Goal: Task Accomplishment & Management: Complete application form

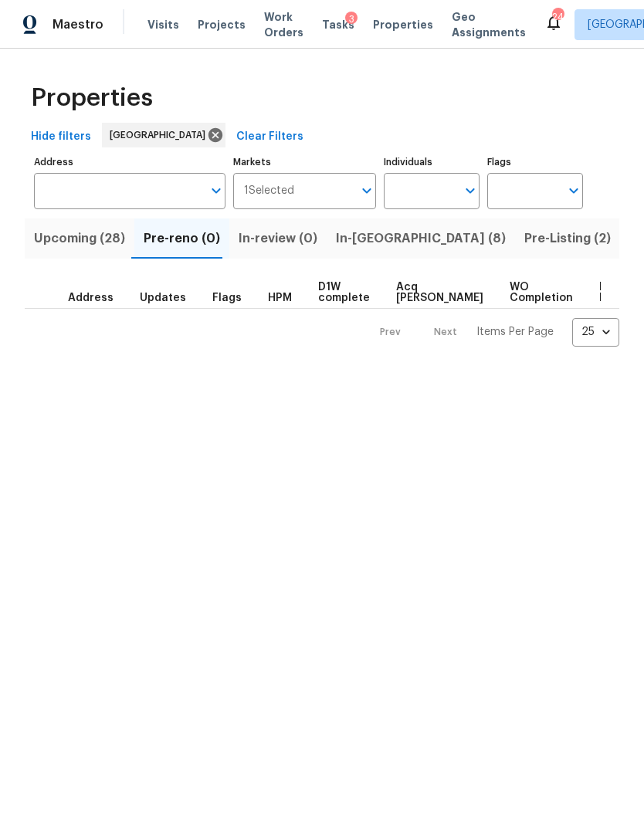
click at [276, 23] on span "Work Orders" at bounding box center [283, 24] width 39 height 31
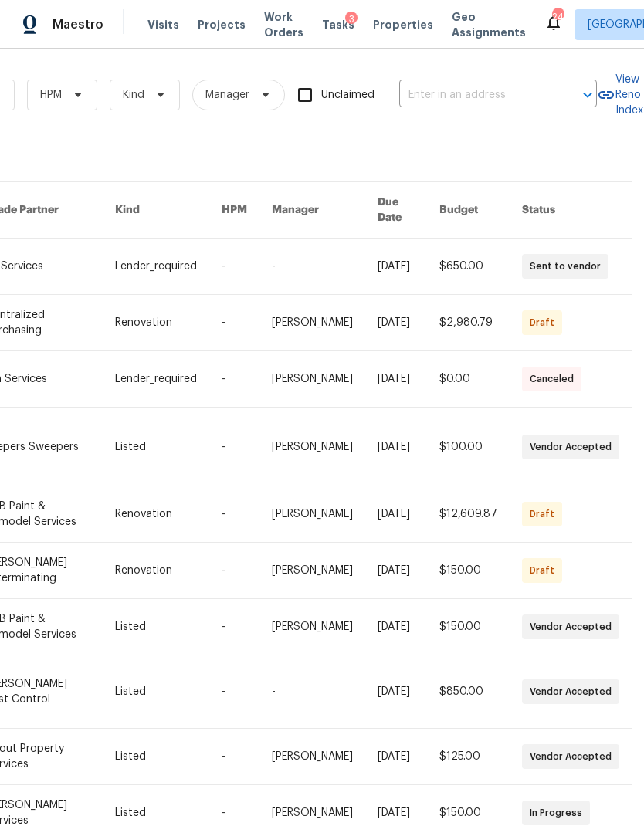
scroll to position [0, 254]
click at [442, 93] on input "text" at bounding box center [476, 95] width 154 height 24
type input "pitche"
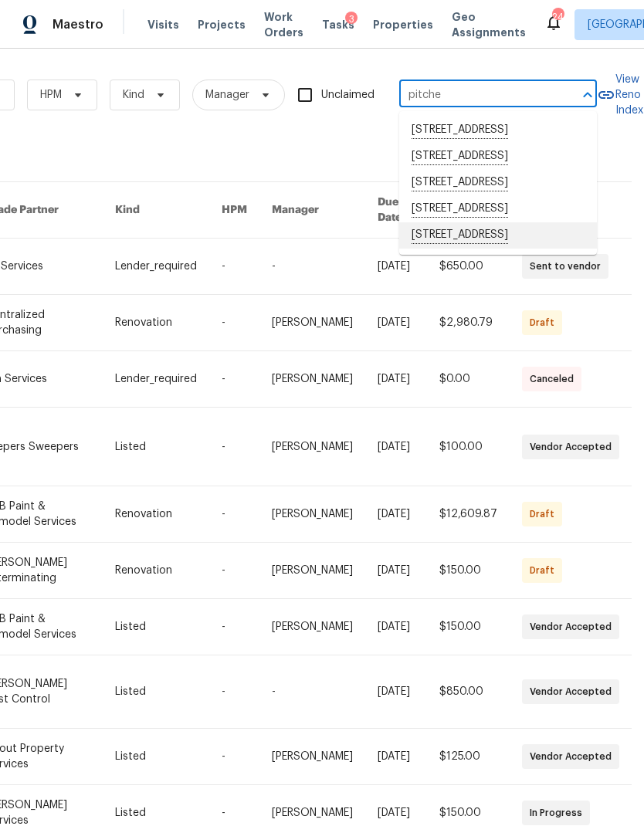
click at [516, 249] on li "[STREET_ADDRESS]" at bounding box center [498, 235] width 198 height 26
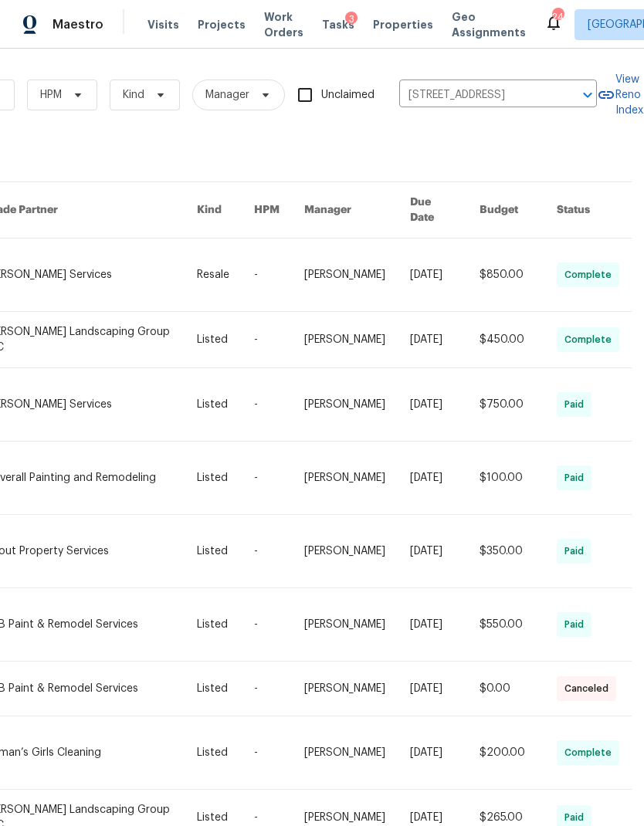
click at [357, 259] on link at bounding box center [357, 275] width 106 height 73
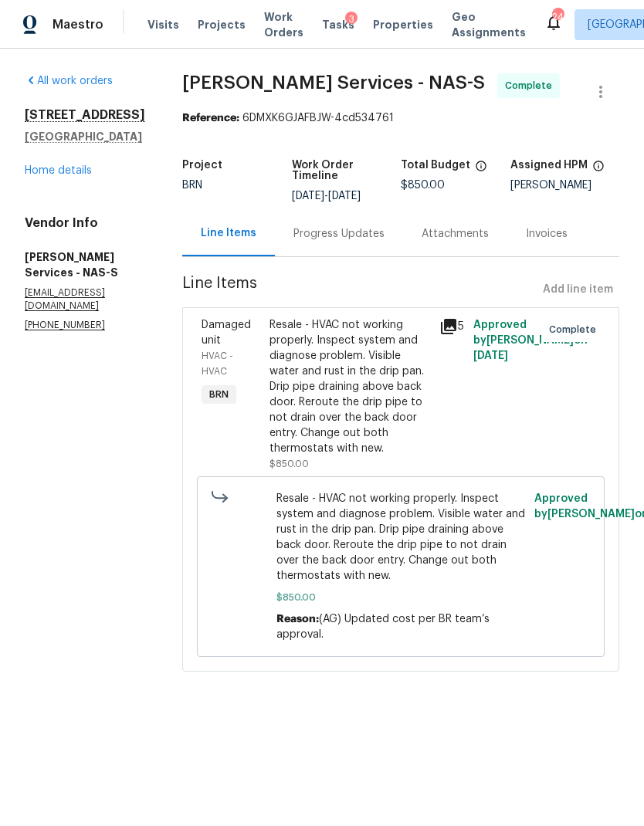
click at [54, 176] on link "Home details" at bounding box center [58, 170] width 67 height 11
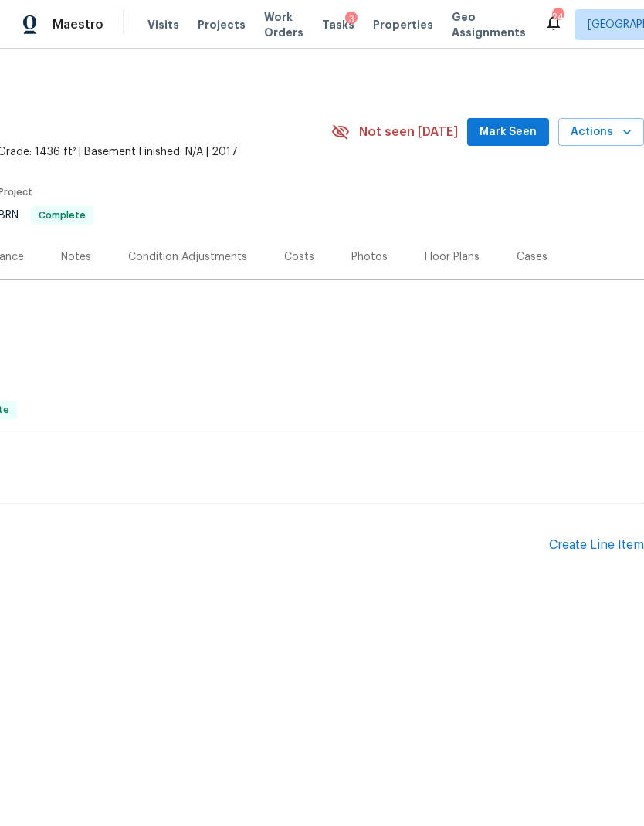
scroll to position [0, 229]
click at [593, 540] on div "Create Line Item" at bounding box center [596, 545] width 95 height 15
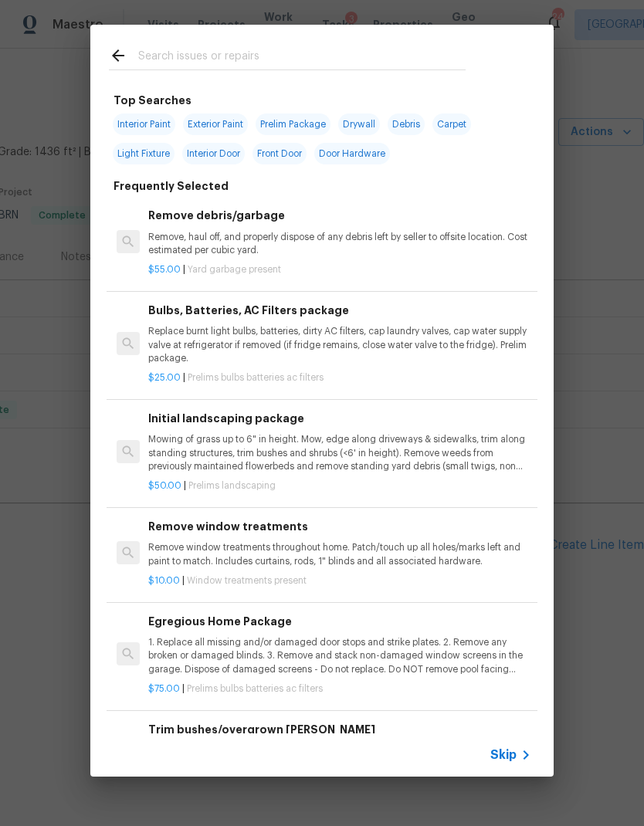
click at [515, 756] on span "Skip" at bounding box center [503, 755] width 26 height 15
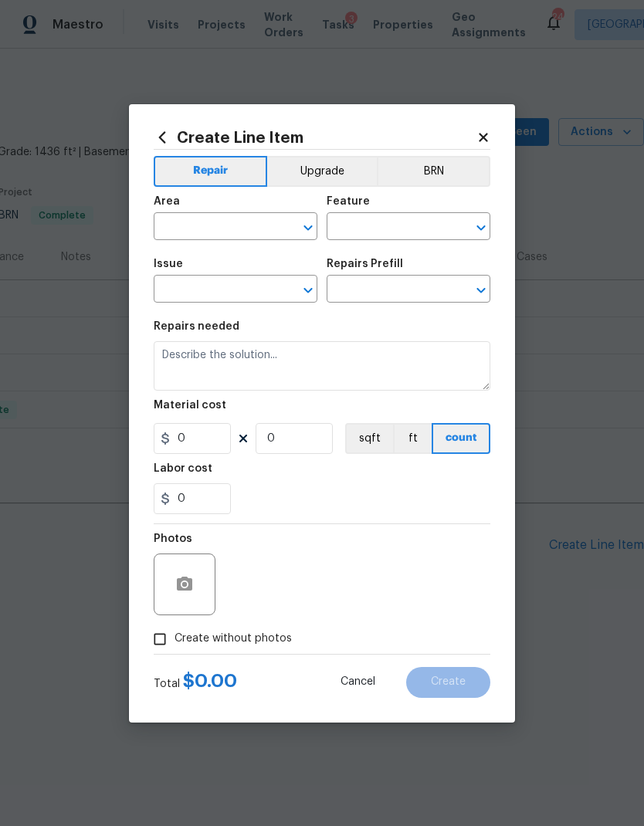
click at [454, 168] on button "BRN" at bounding box center [434, 171] width 114 height 31
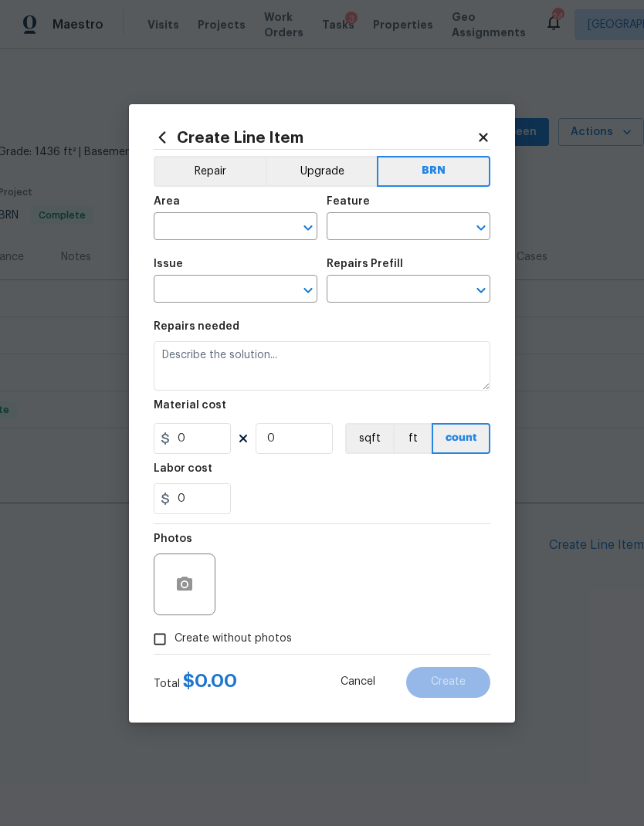
click at [236, 224] on input "text" at bounding box center [214, 228] width 120 height 24
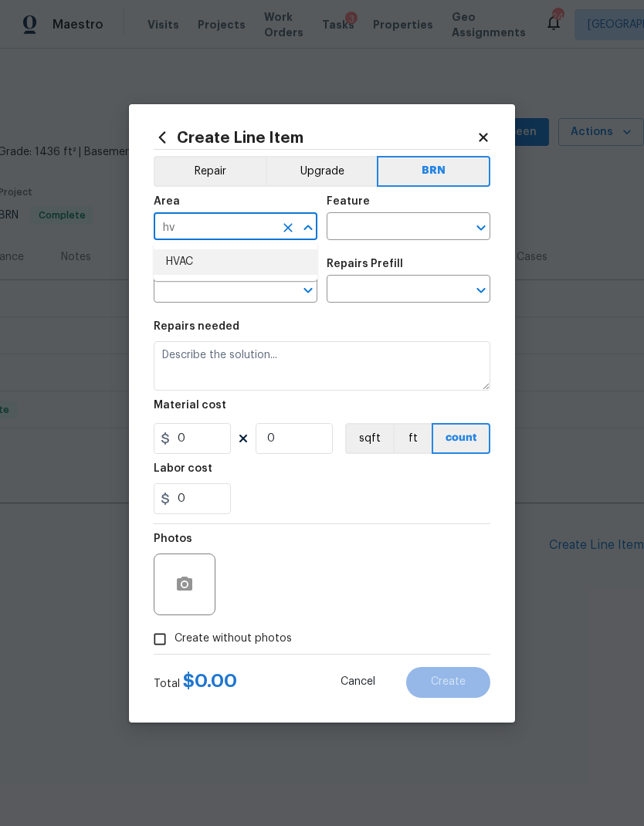
click at [237, 259] on li "HVAC" at bounding box center [236, 261] width 164 height 25
type input "HVAC"
click at [388, 229] on input "text" at bounding box center [387, 228] width 120 height 24
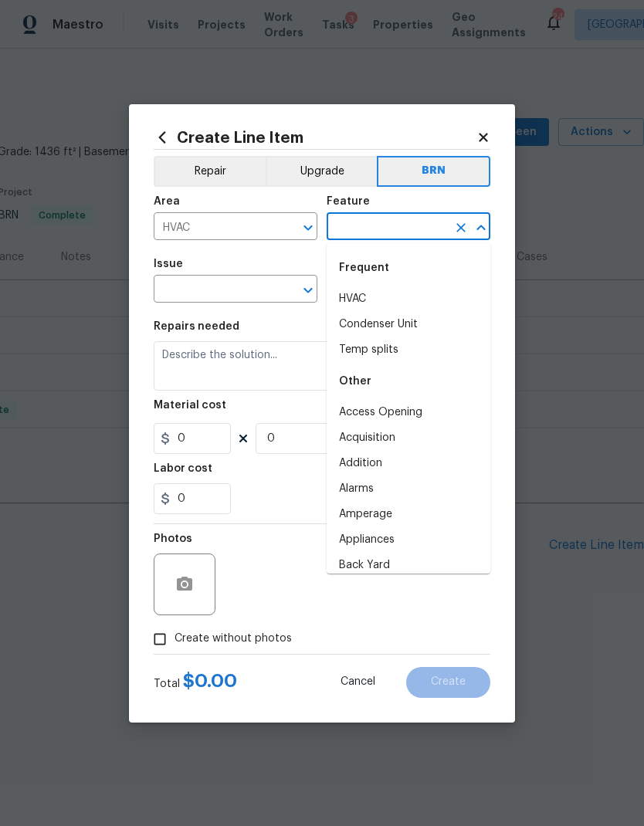
click at [374, 304] on li "HVAC" at bounding box center [409, 299] width 164 height 25
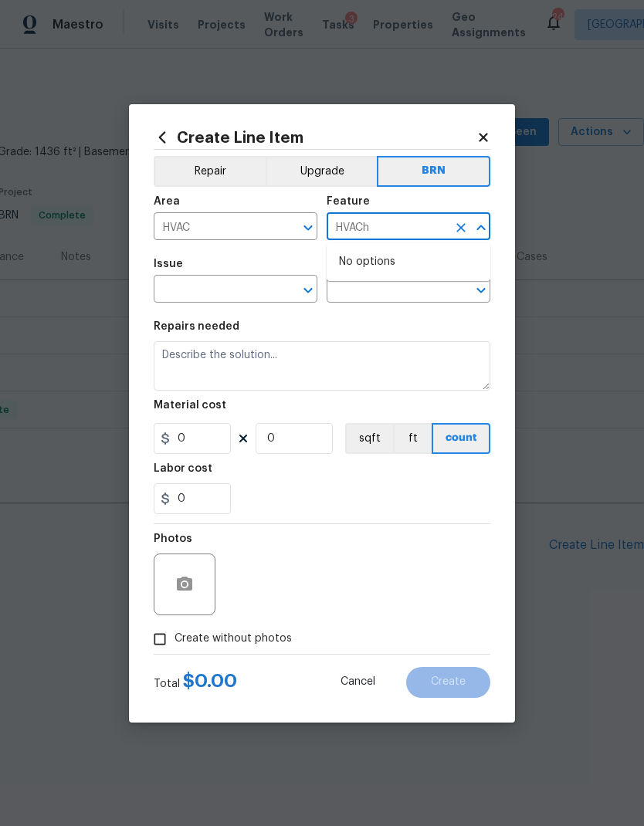
type input "HVAC"
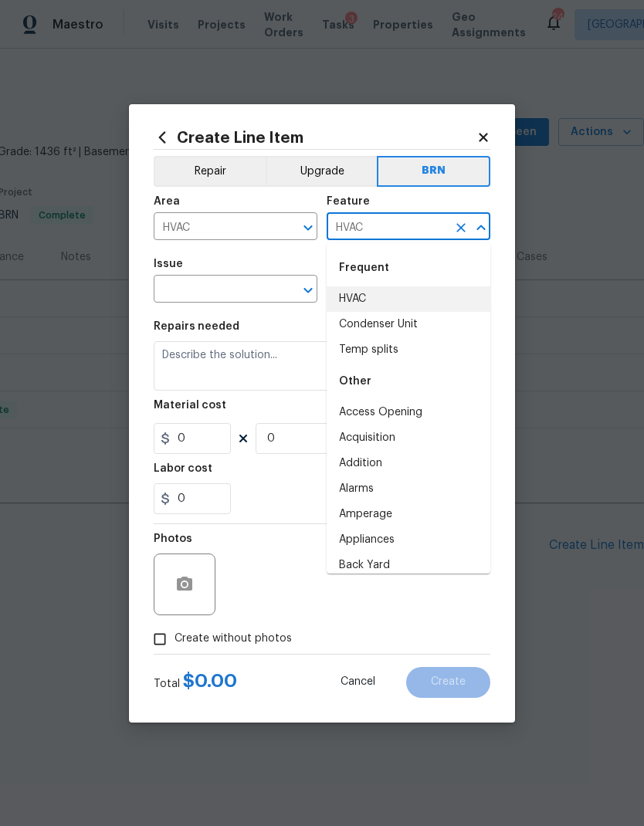
click at [375, 290] on li "HVAC" at bounding box center [409, 299] width 164 height 25
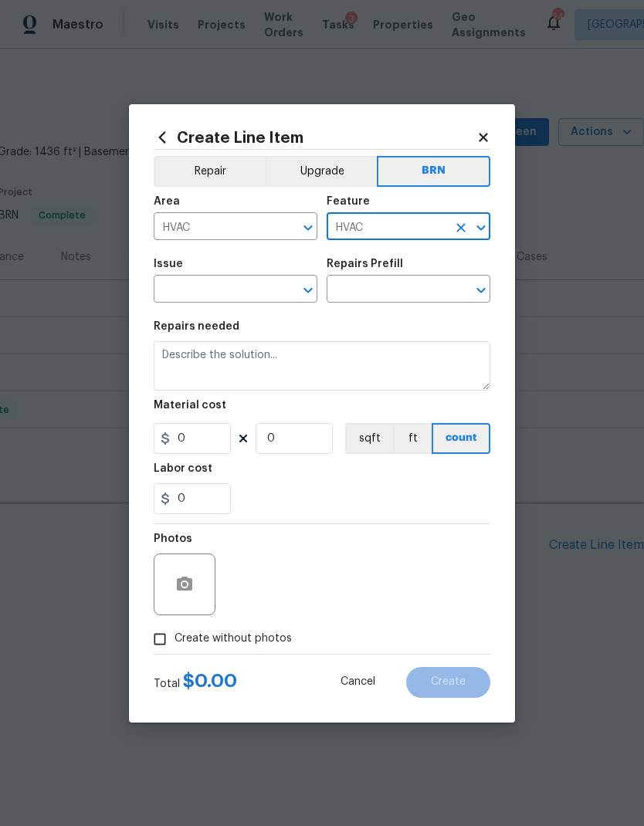
click at [203, 291] on input "text" at bounding box center [214, 291] width 120 height 24
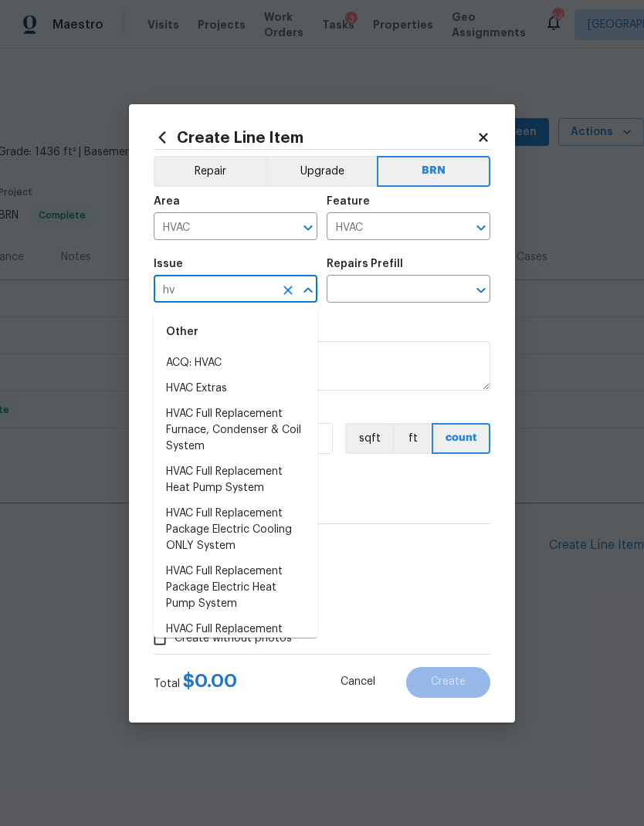
click at [248, 390] on li "HVAC Extras" at bounding box center [236, 388] width 164 height 25
type input "HVAC Extras"
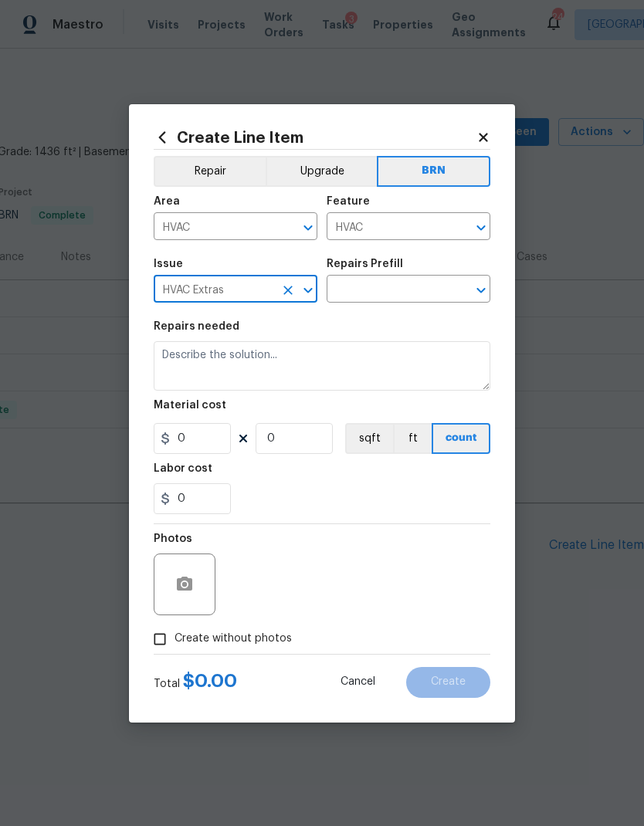
click at [397, 292] on input "text" at bounding box center [387, 291] width 120 height 24
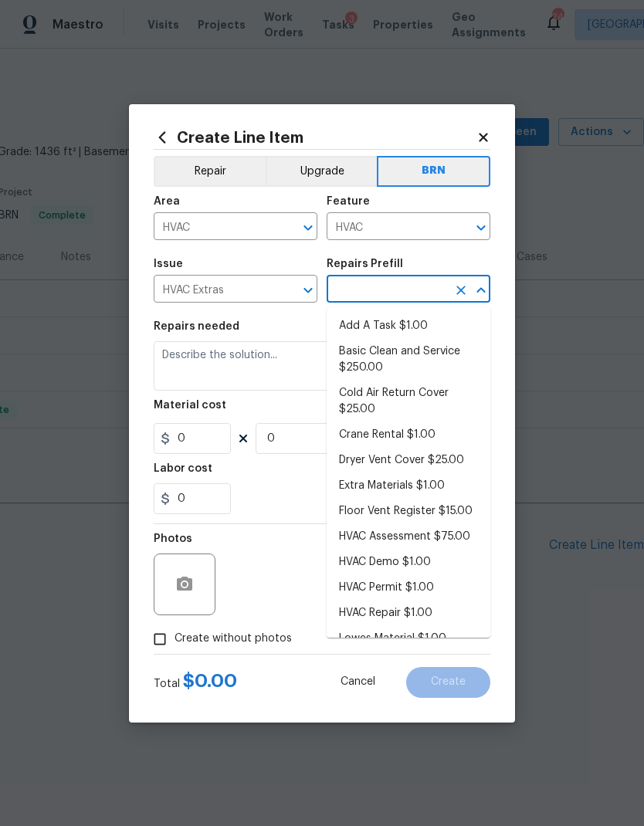
click at [397, 324] on li "Add A Task $1.00" at bounding box center [409, 326] width 164 height 25
type input "Add A Task $1.00"
type textarea "HPM to detail"
type input "1"
type input "Add A Task $1.00"
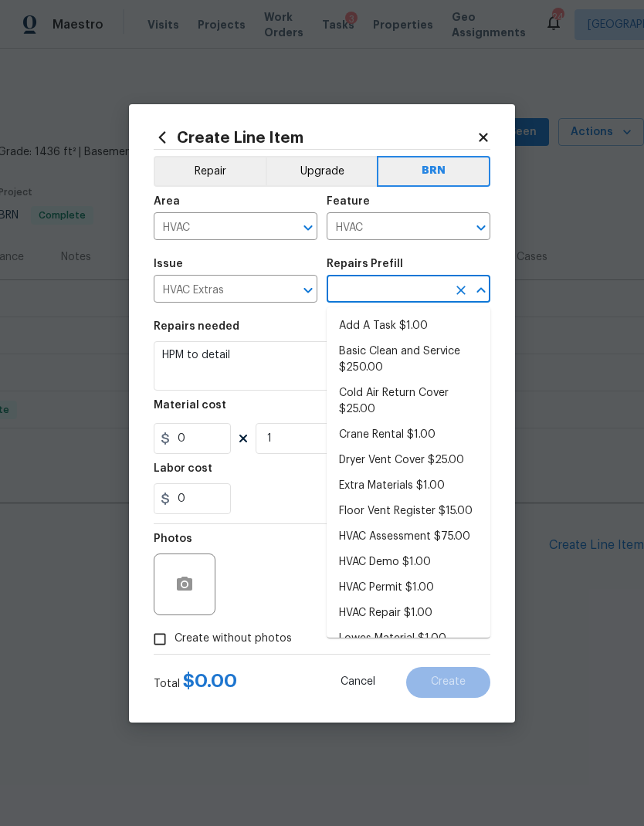
type input "1"
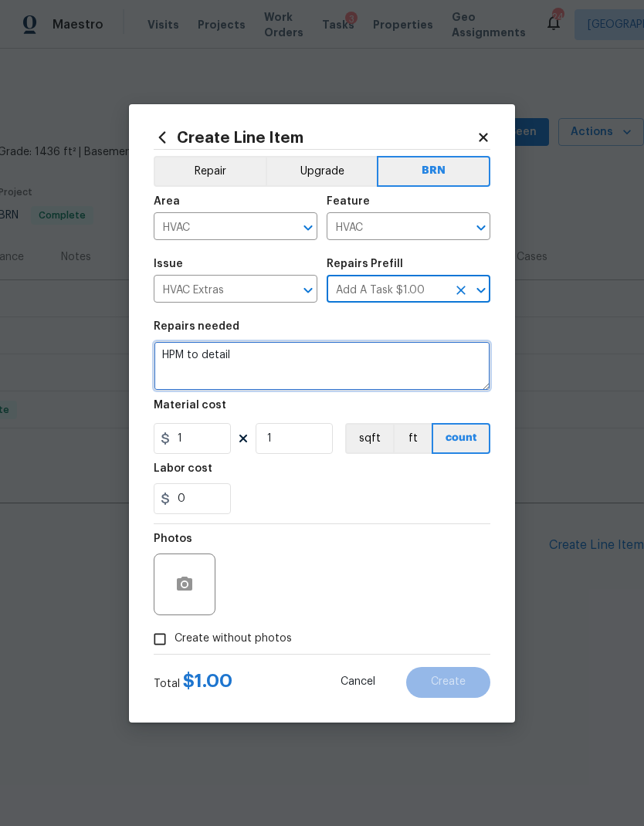
click at [247, 354] on textarea "HPM to detail" at bounding box center [322, 365] width 337 height 49
click at [210, 358] on textarea "HPM to detail" at bounding box center [322, 365] width 337 height 49
click at [209, 358] on textarea "HPM to detail" at bounding box center [322, 365] width 337 height 49
click at [200, 354] on textarea "HPM to detail" at bounding box center [322, 365] width 337 height 49
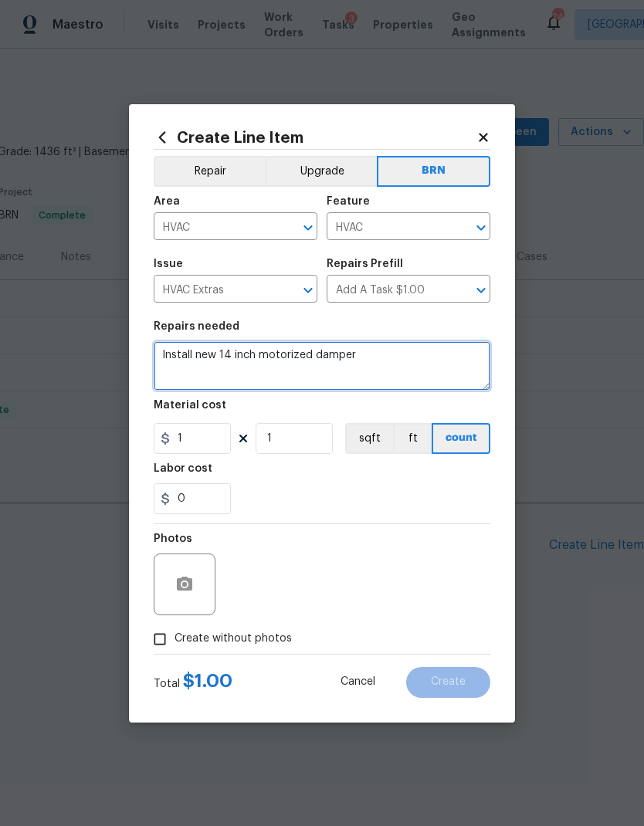
type textarea "Install new 14 inch motorized damper"
click at [317, 491] on div "0" at bounding box center [322, 498] width 337 height 31
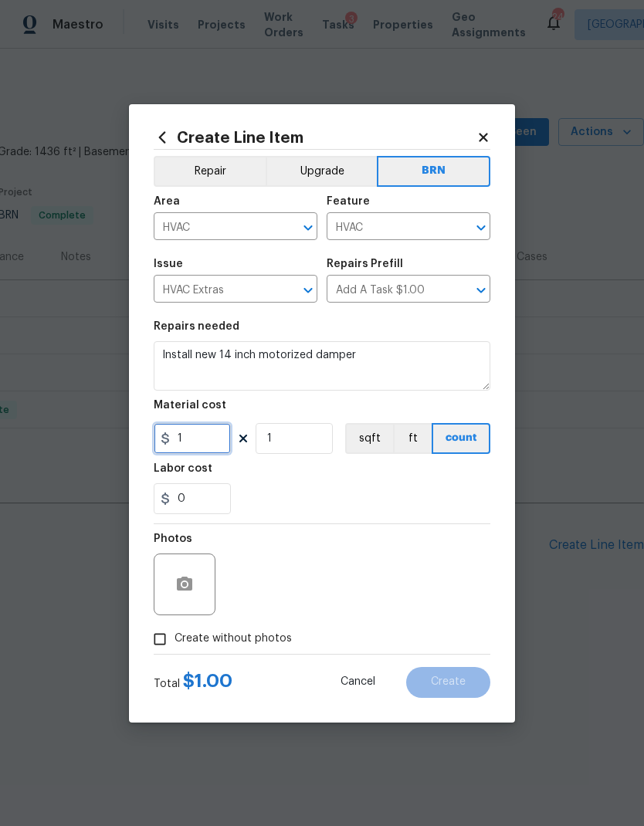
click at [195, 443] on input "1" at bounding box center [192, 438] width 77 height 31
type input "959.25"
click at [358, 492] on section "Repairs needed Install new 14 inch motorized damper Material cost 959.25 1 sqft…" at bounding box center [322, 418] width 337 height 212
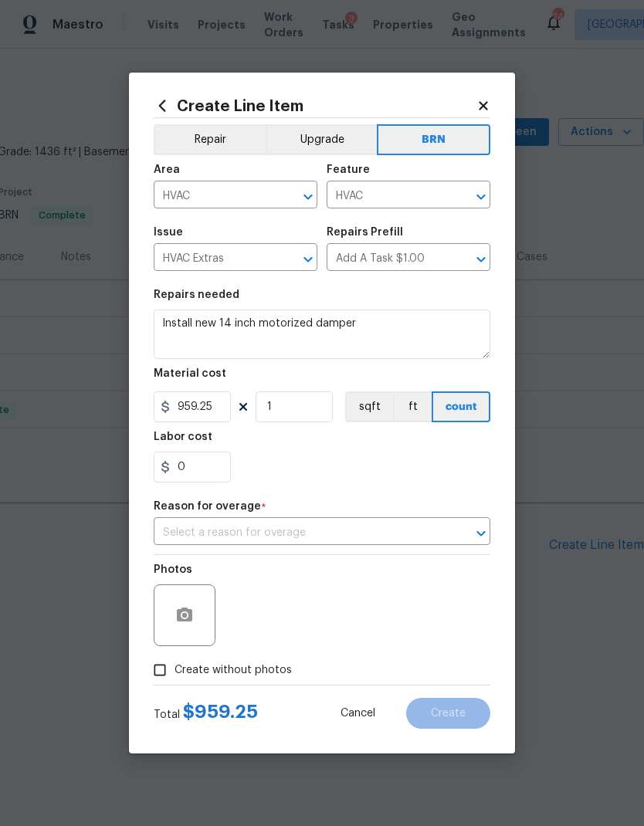
click at [293, 528] on input "text" at bounding box center [300, 533] width 293 height 24
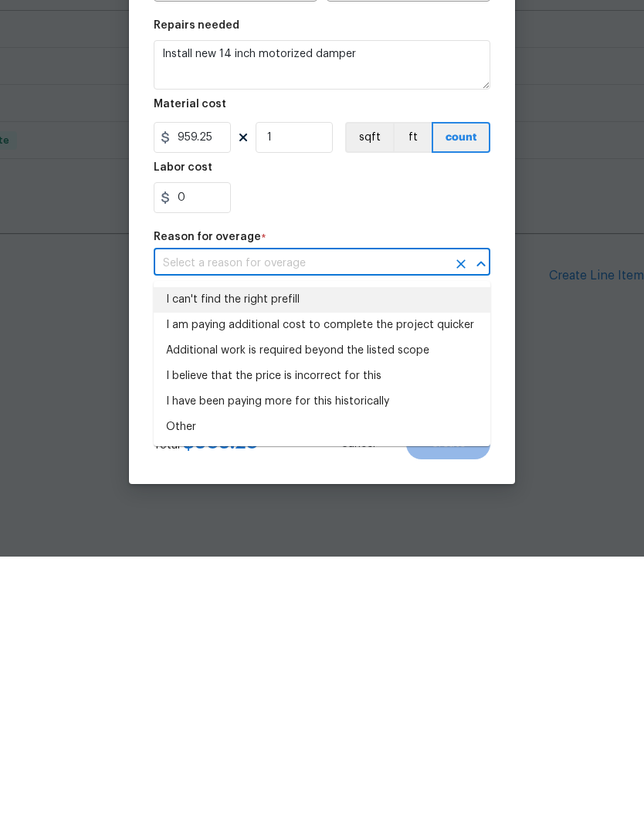
click at [292, 557] on li "I can't find the right prefill" at bounding box center [322, 569] width 337 height 25
type input "I can't find the right prefill"
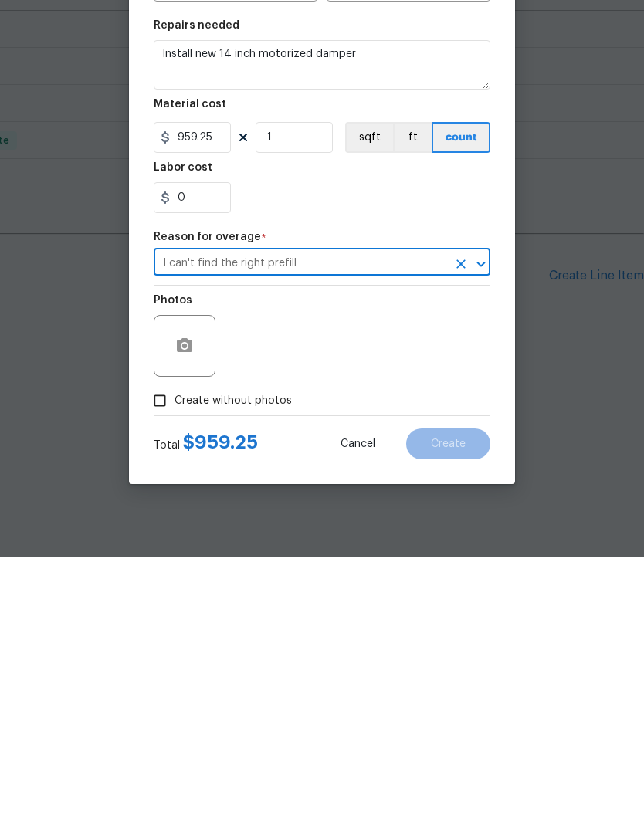
click at [236, 663] on span "Create without photos" at bounding box center [233, 671] width 117 height 16
click at [175, 656] on input "Create without photos" at bounding box center [159, 670] width 29 height 29
checkbox input "true"
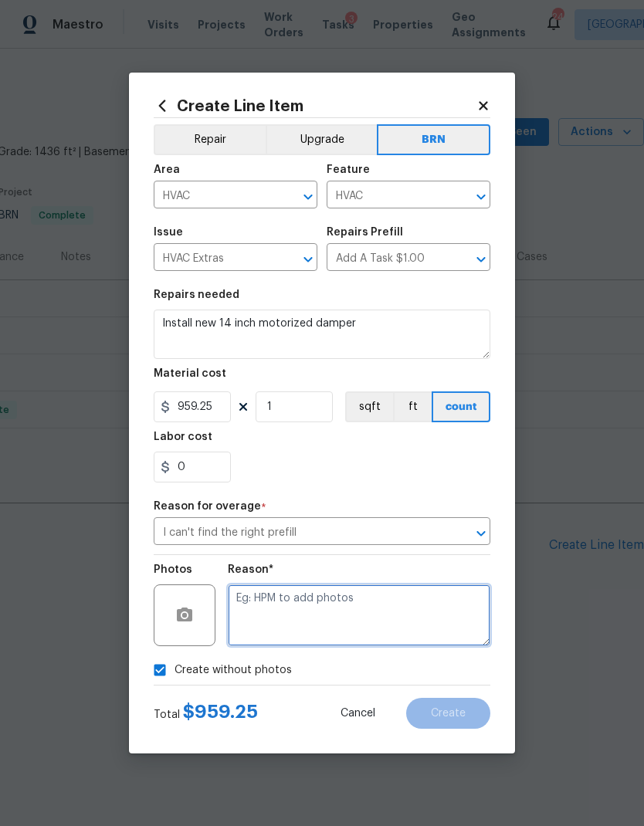
click at [377, 605] on textarea at bounding box center [359, 616] width 263 height 62
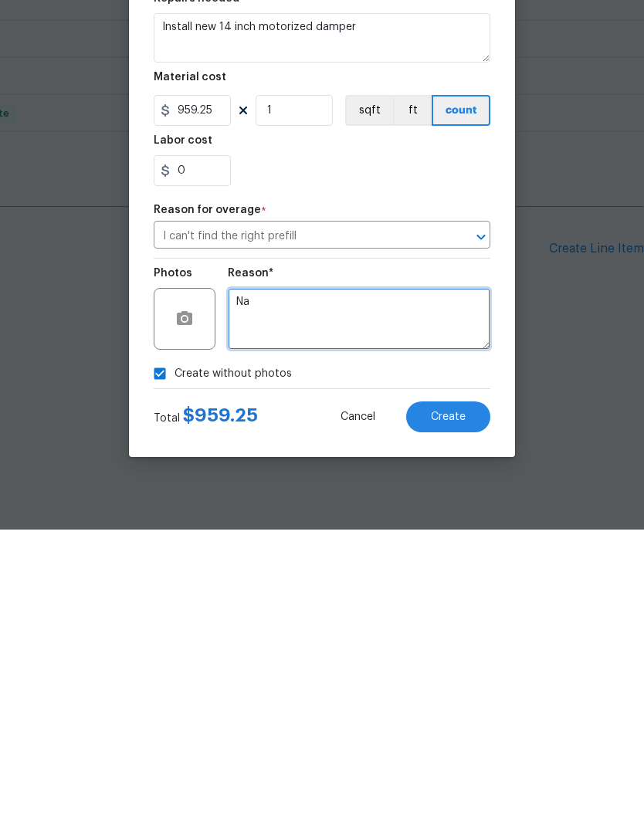
type textarea "Na"
click at [463, 708] on span "Create" at bounding box center [448, 714] width 35 height 12
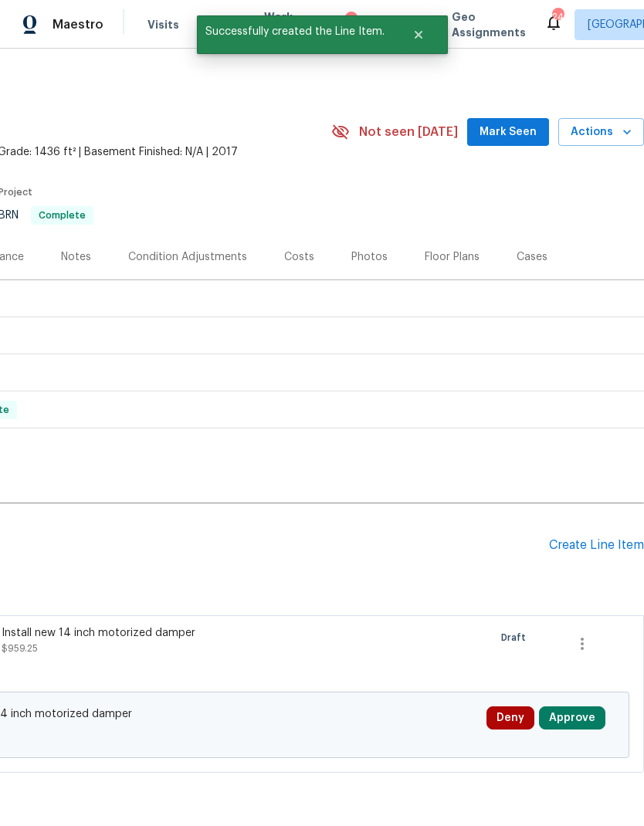
click at [586, 718] on button "Approve" at bounding box center [572, 718] width 66 height 23
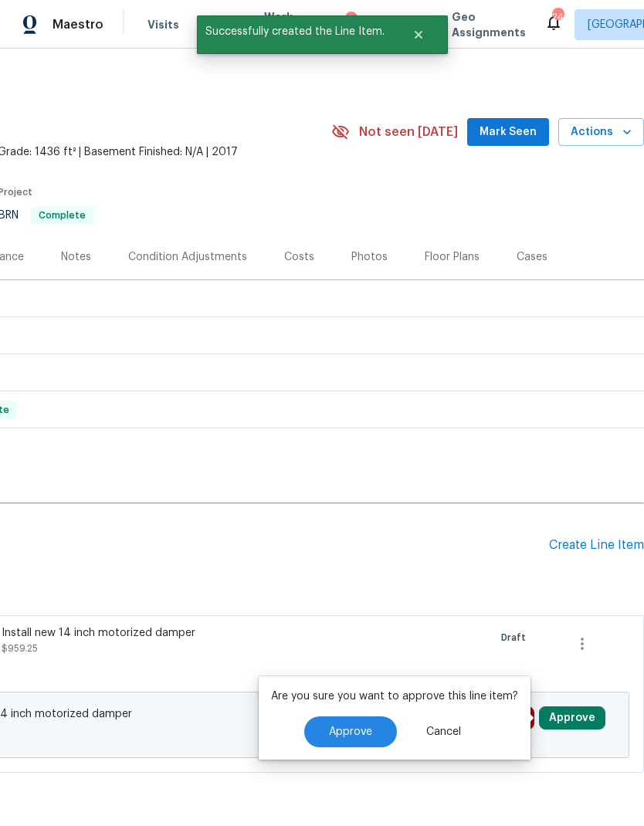
click at [359, 741] on button "Approve" at bounding box center [350, 732] width 93 height 31
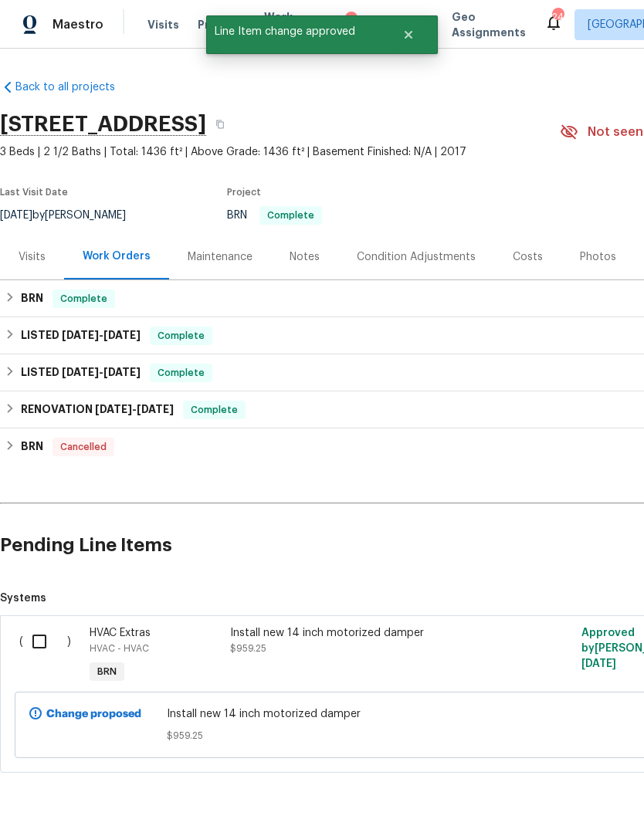
scroll to position [0, 0]
click at [38, 637] on input "checkbox" at bounding box center [45, 642] width 44 height 32
checkbox input "true"
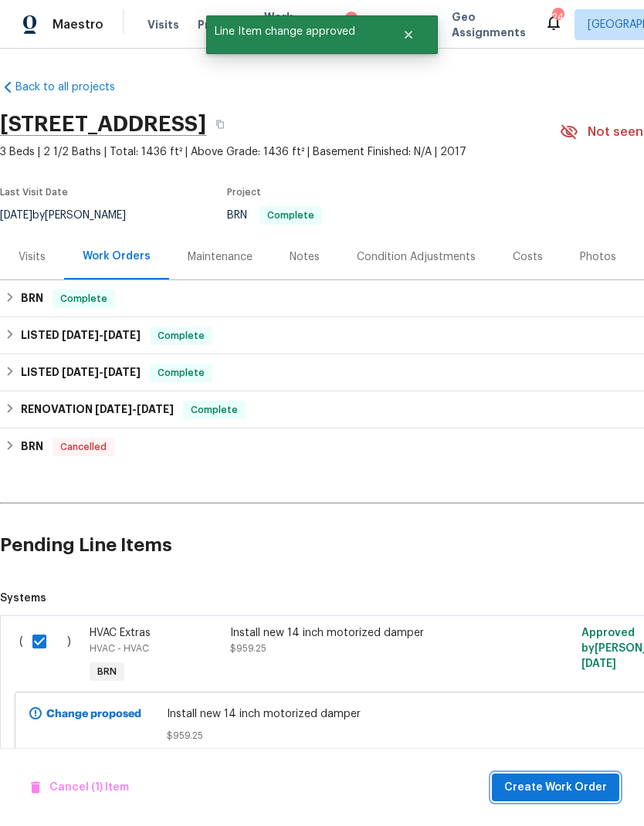
click at [557, 792] on span "Create Work Order" at bounding box center [555, 787] width 103 height 19
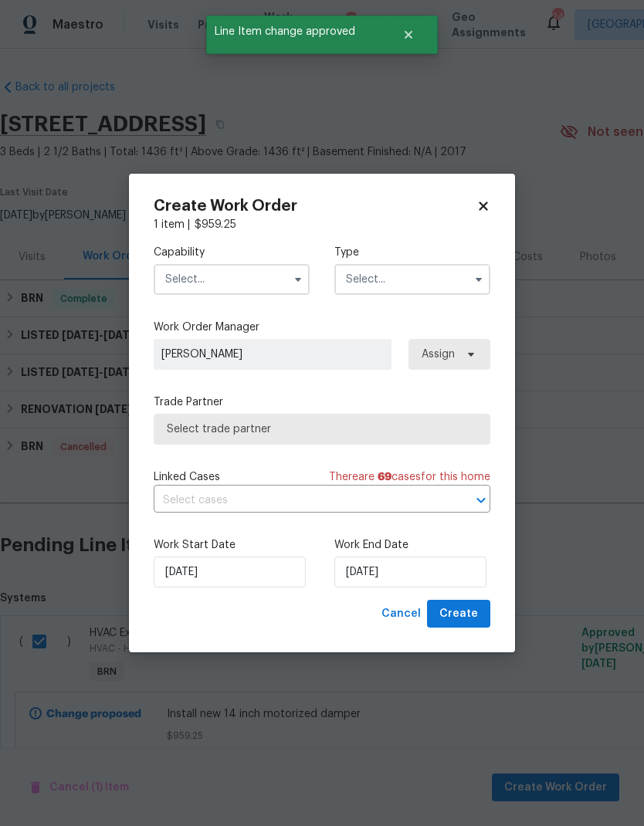
click at [246, 286] on input "text" at bounding box center [232, 279] width 156 height 31
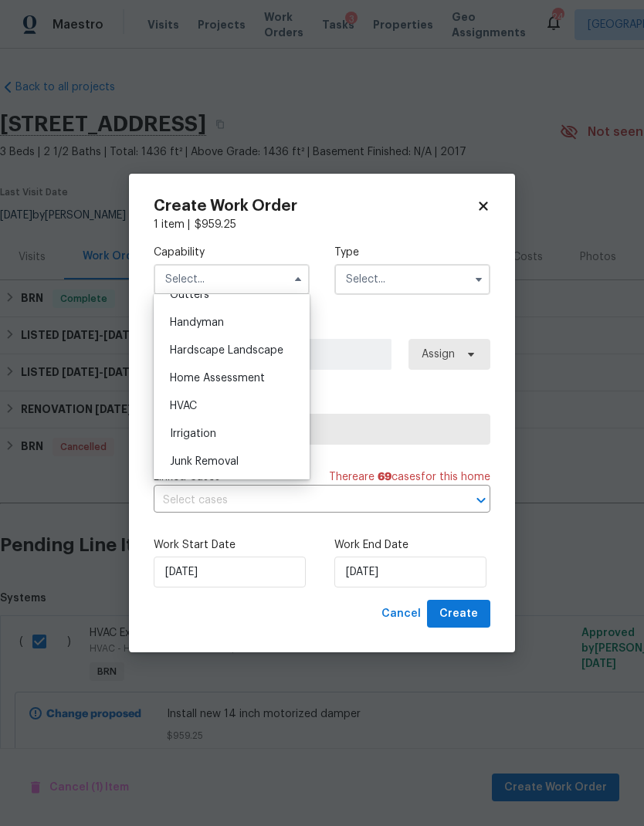
scroll to position [846, 0]
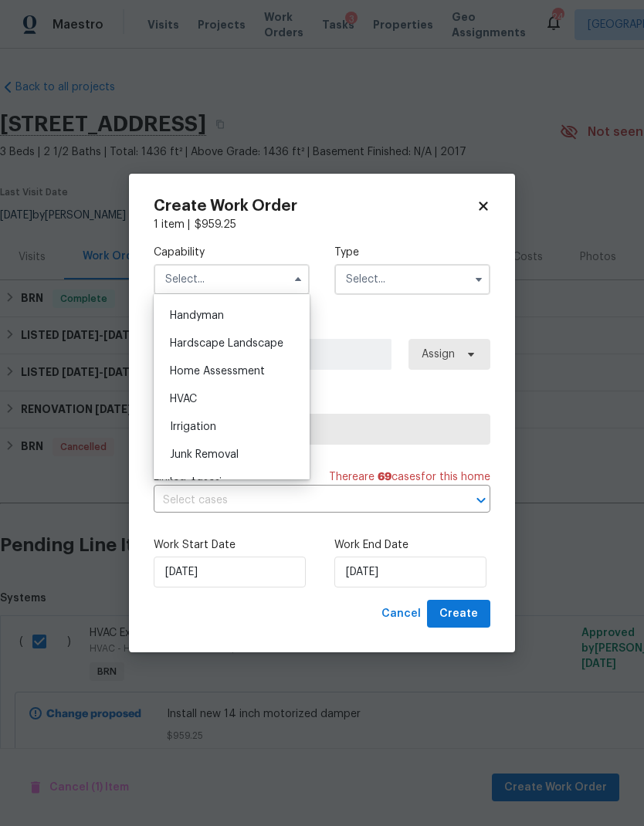
click at [234, 394] on div "HVAC" at bounding box center [232, 399] width 148 height 28
type input "HVAC"
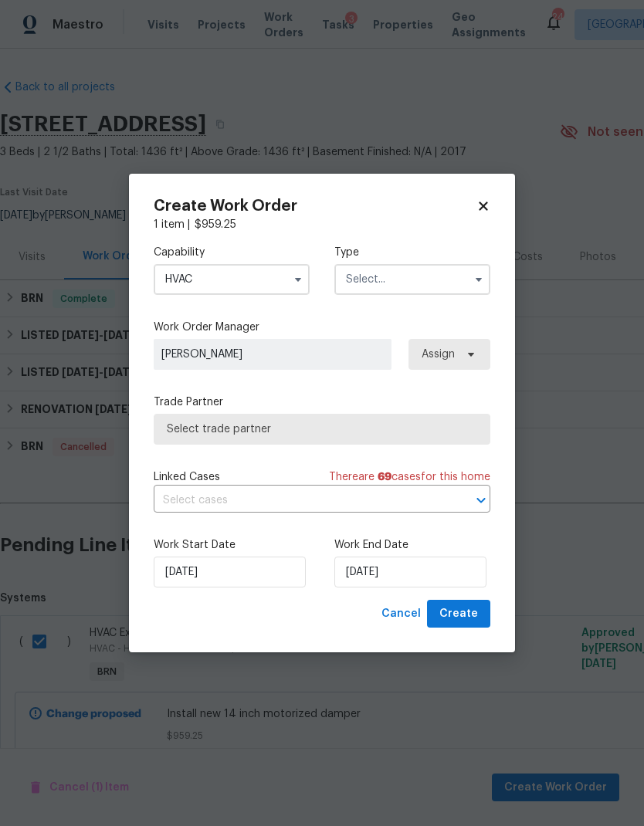
click at [412, 277] on input "text" at bounding box center [412, 279] width 156 height 31
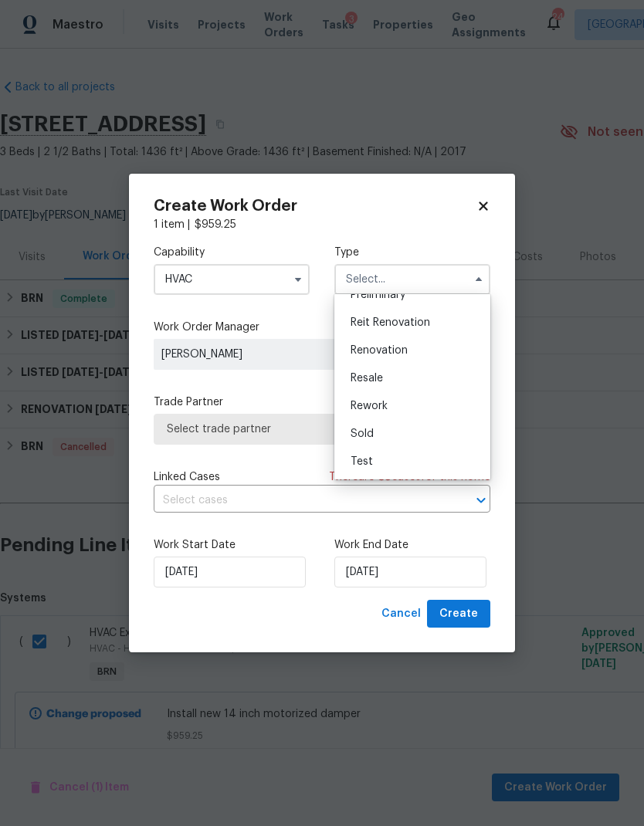
scroll to position [351, 0]
click at [385, 375] on div "Resale" at bounding box center [412, 379] width 148 height 28
type input "Resale"
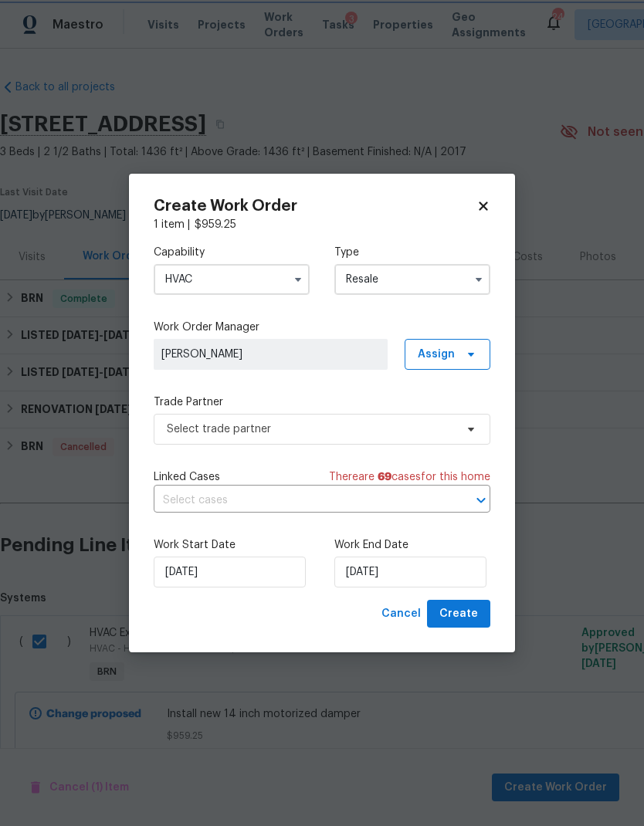
scroll to position [0, 0]
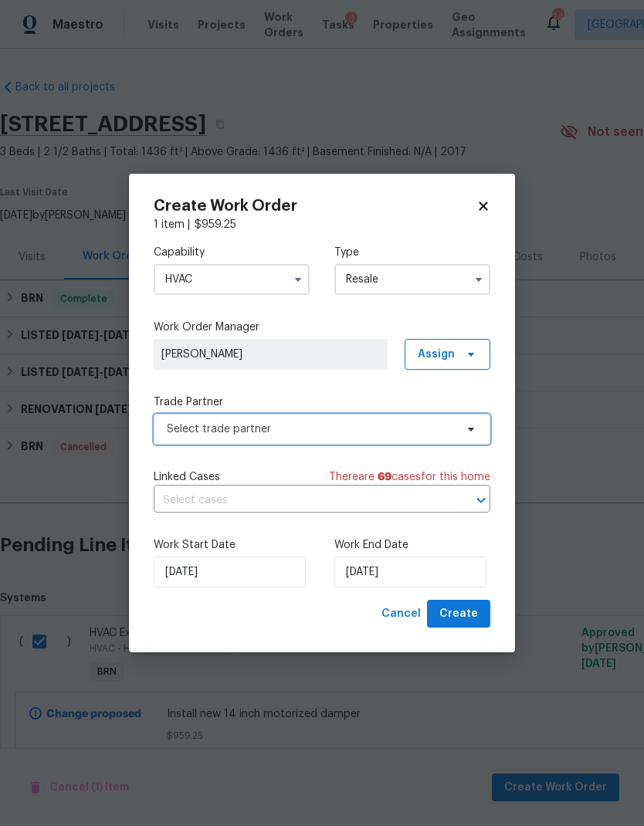
click at [410, 422] on span "Select trade partner" at bounding box center [311, 429] width 288 height 15
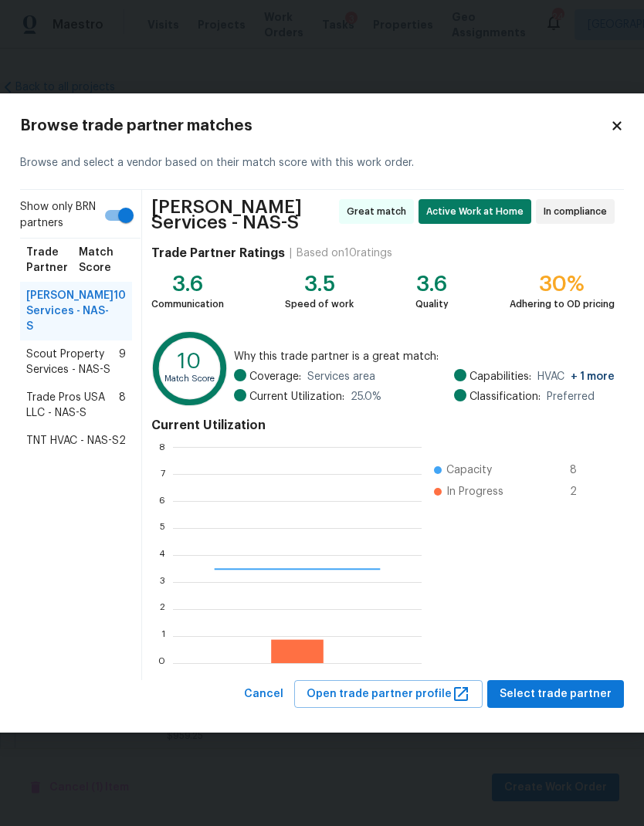
scroll to position [216, 249]
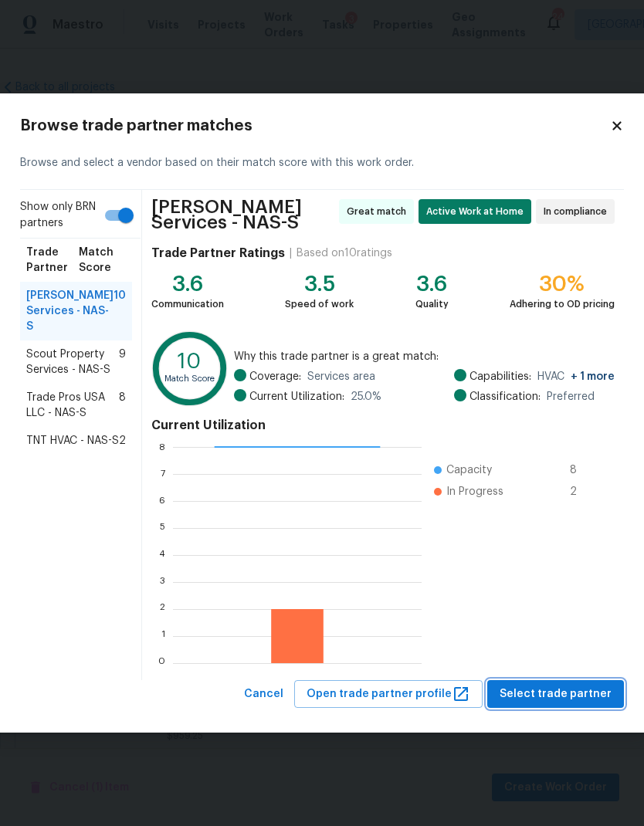
click at [570, 690] on span "Select trade partner" at bounding box center [556, 694] width 112 height 19
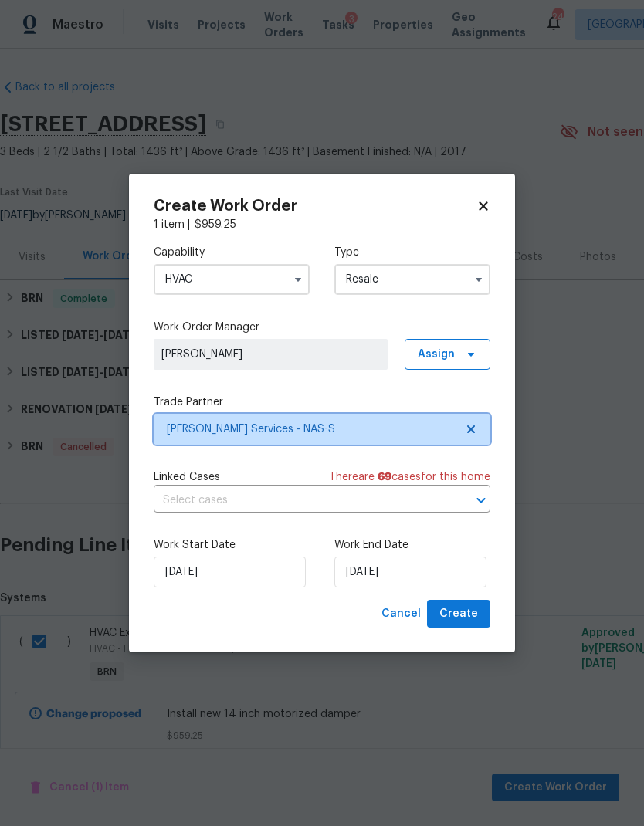
click at [410, 424] on span "Tony Barrett Services - NAS-S" at bounding box center [311, 429] width 288 height 15
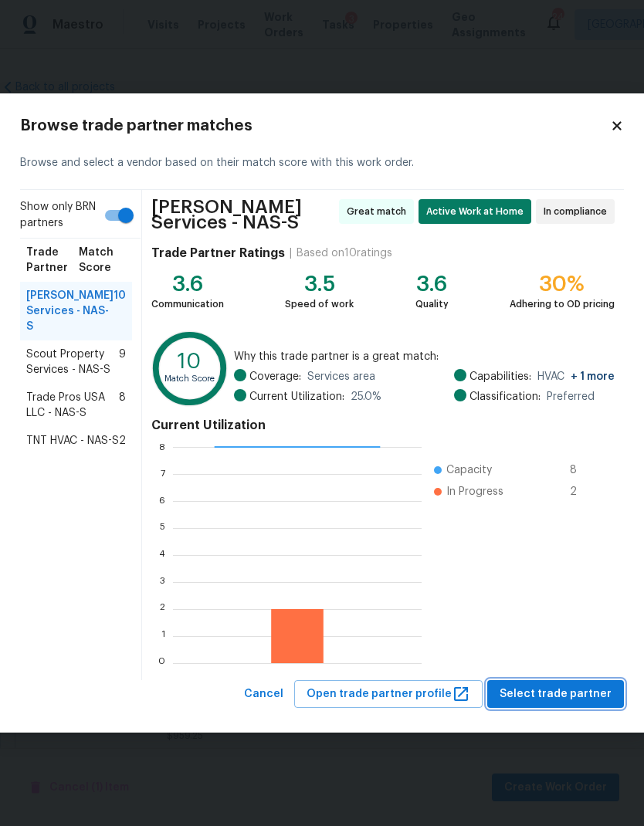
click at [565, 694] on span "Select trade partner" at bounding box center [556, 694] width 112 height 19
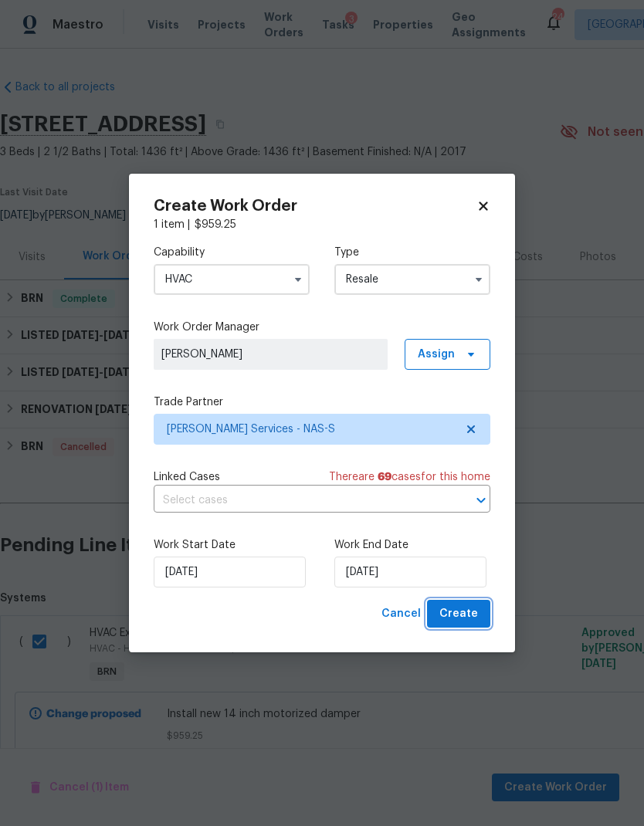
click at [472, 612] on span "Create" at bounding box center [458, 614] width 39 height 19
checkbox input "false"
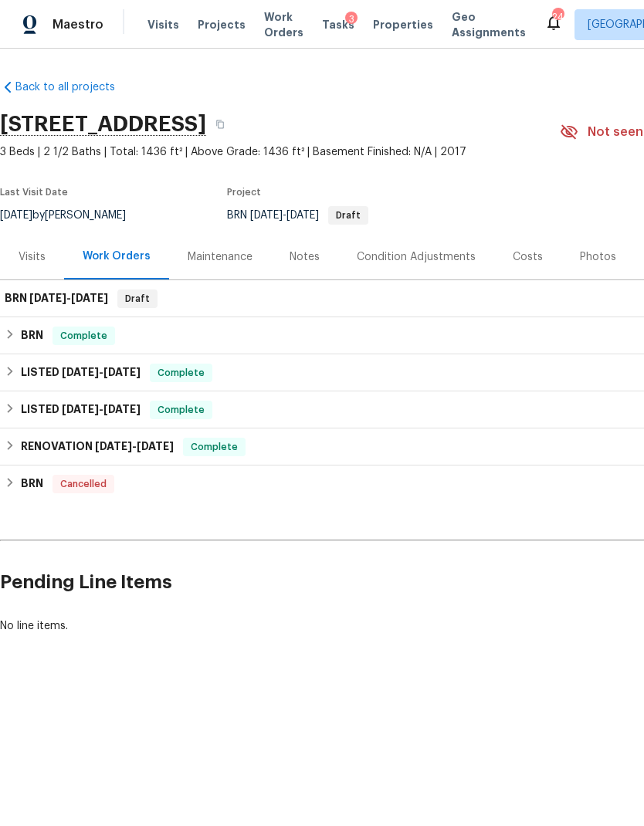
scroll to position [0, 0]
click at [62, 301] on span "[DATE]" at bounding box center [47, 298] width 37 height 11
click at [73, 298] on span "8/12/25 - 8/12/25" at bounding box center [68, 298] width 79 height 11
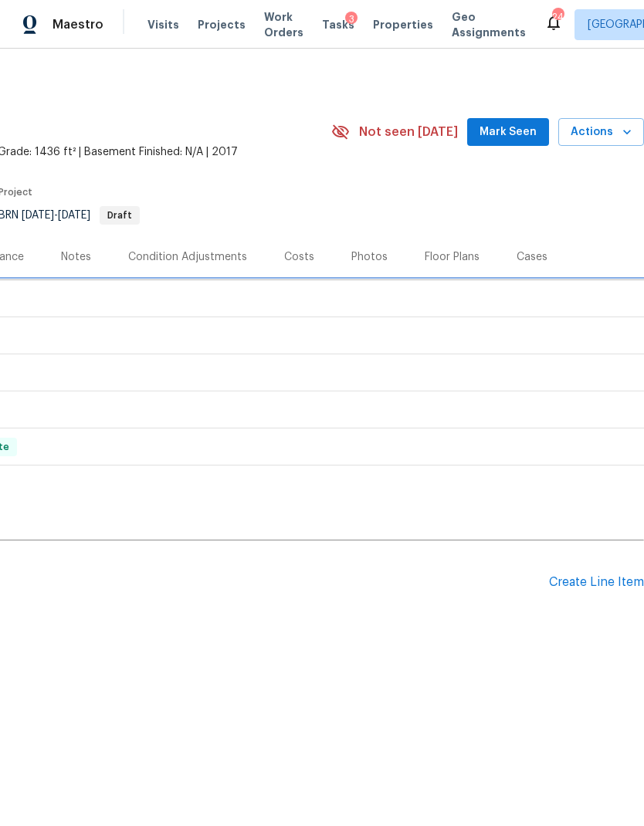
scroll to position [0, 229]
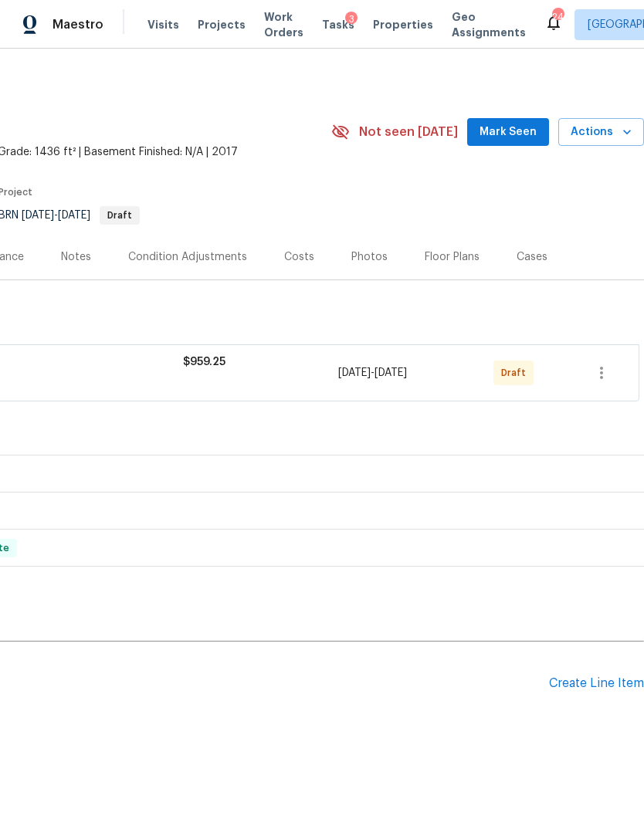
scroll to position [0, 229]
click at [599, 371] on icon "button" at bounding box center [601, 373] width 19 height 19
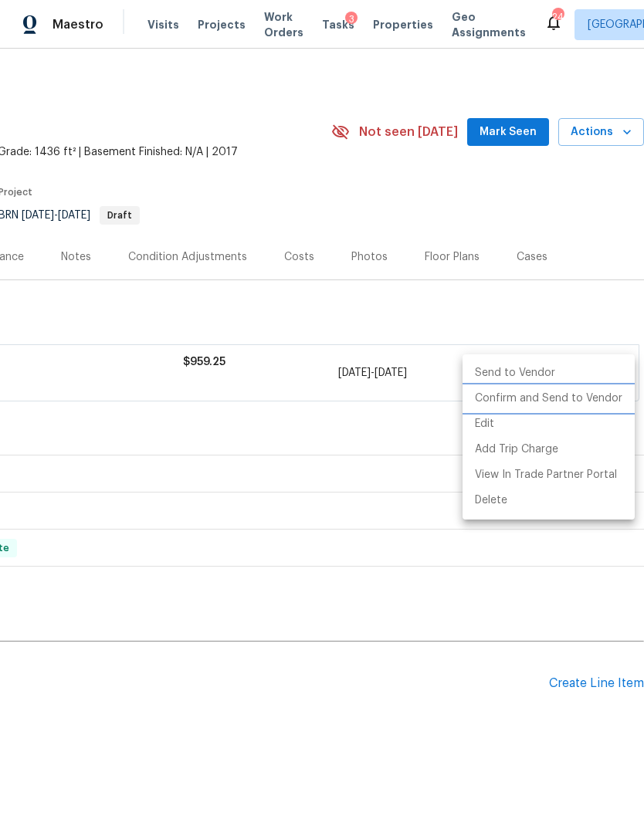
click at [585, 402] on li "Confirm and Send to Vendor" at bounding box center [549, 398] width 172 height 25
